Goal: Transaction & Acquisition: Purchase product/service

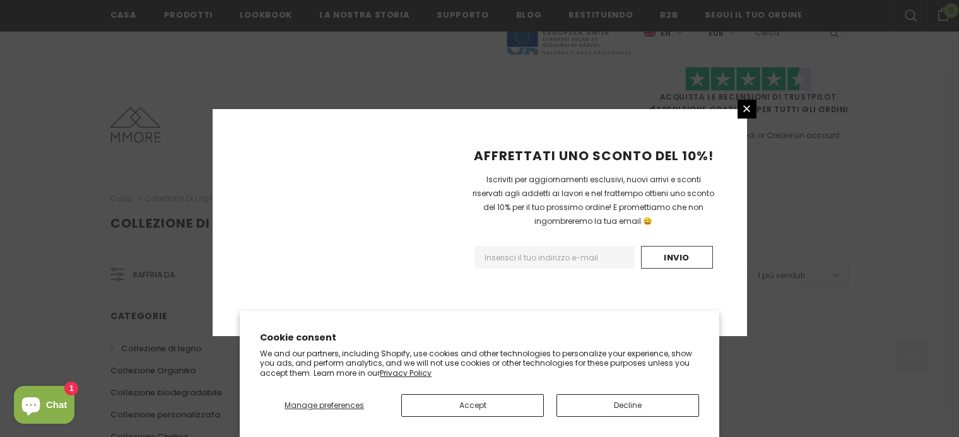
scroll to position [856, 0]
